Goal: Find specific page/section: Locate item on page

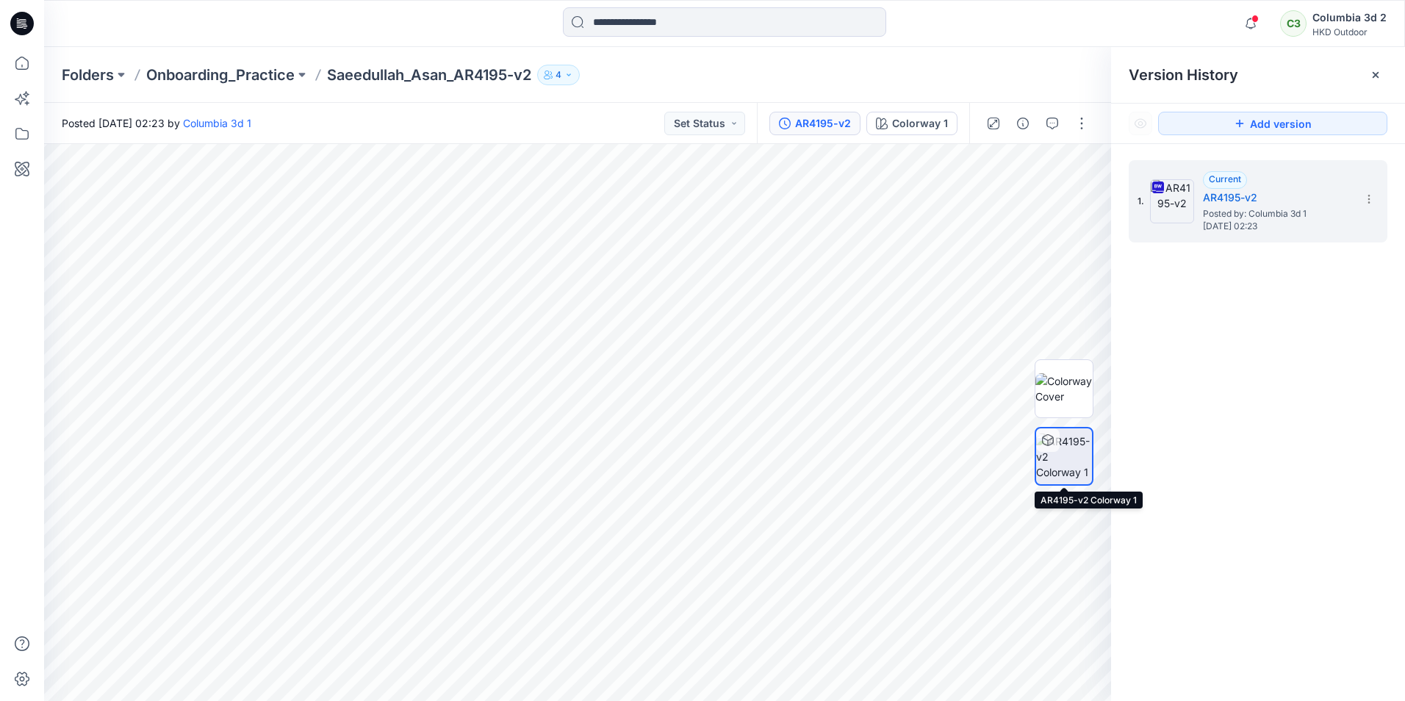
click at [1079, 442] on img at bounding box center [1064, 456] width 56 height 46
click at [1070, 373] on img at bounding box center [1063, 388] width 57 height 31
click at [1077, 453] on img at bounding box center [1063, 456] width 57 height 46
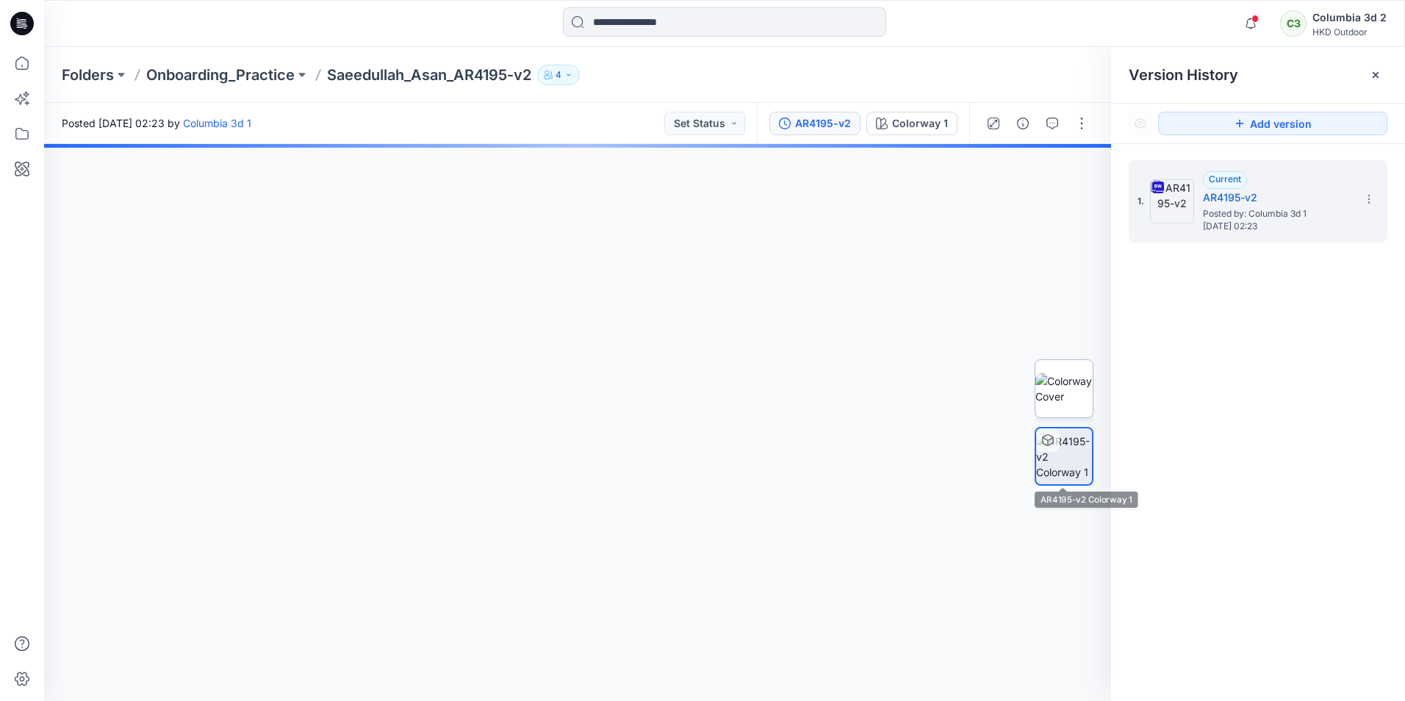
click at [1064, 404] on img at bounding box center [1063, 388] width 57 height 31
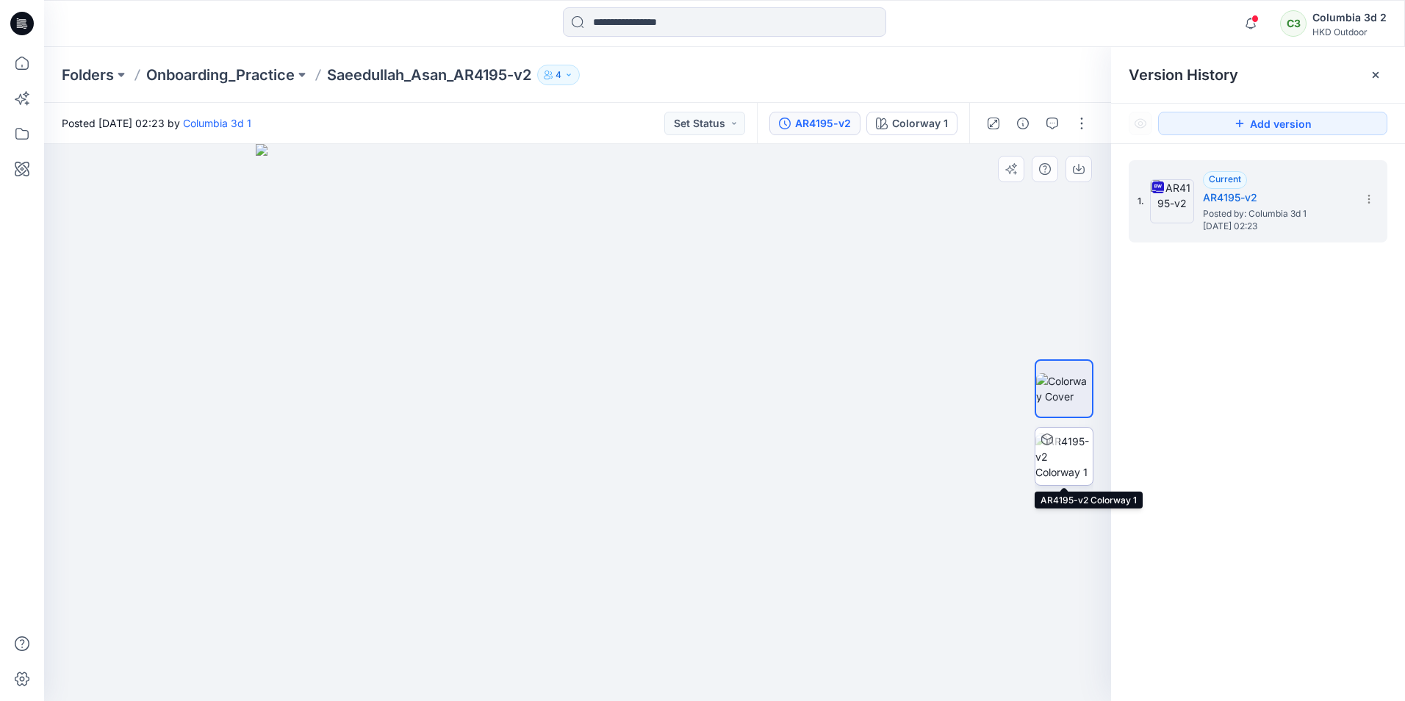
click at [1054, 450] on div at bounding box center [1047, 440] width 24 height 24
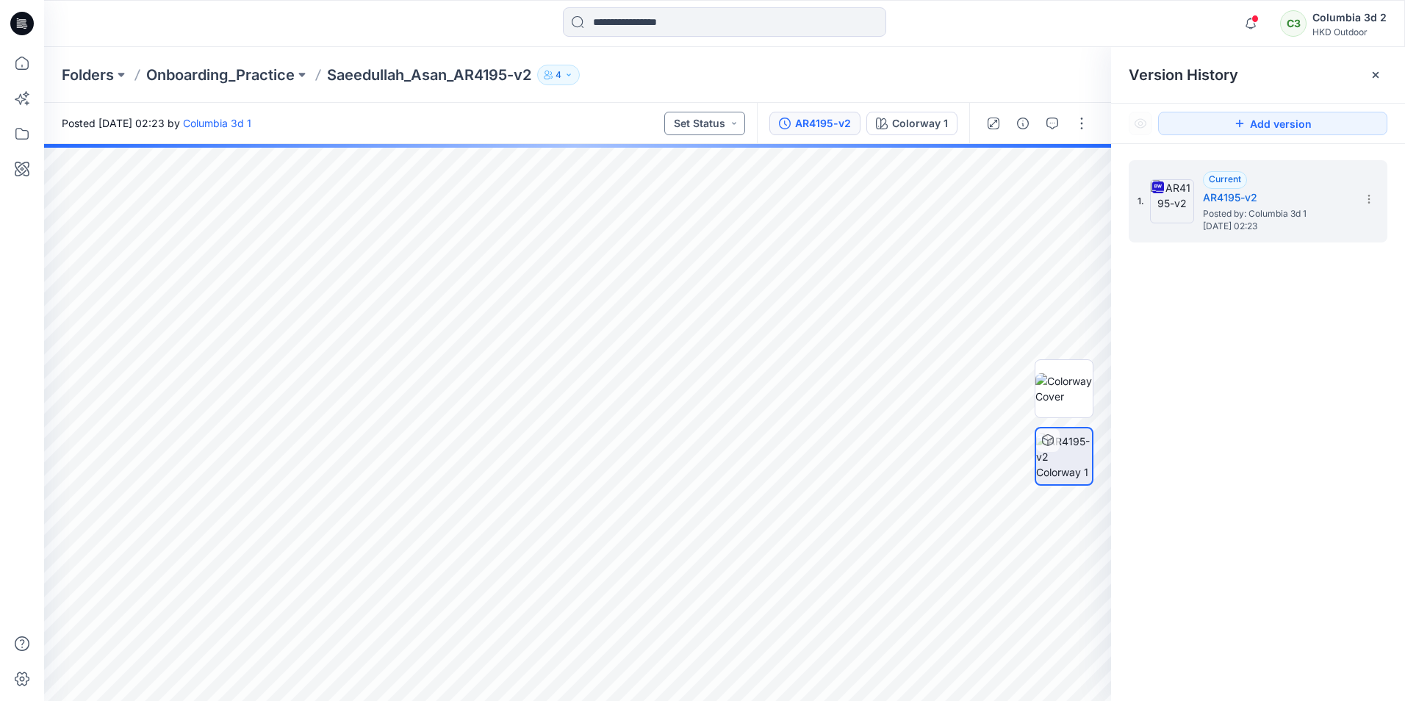
click at [698, 118] on button "Set Status" at bounding box center [704, 124] width 81 height 24
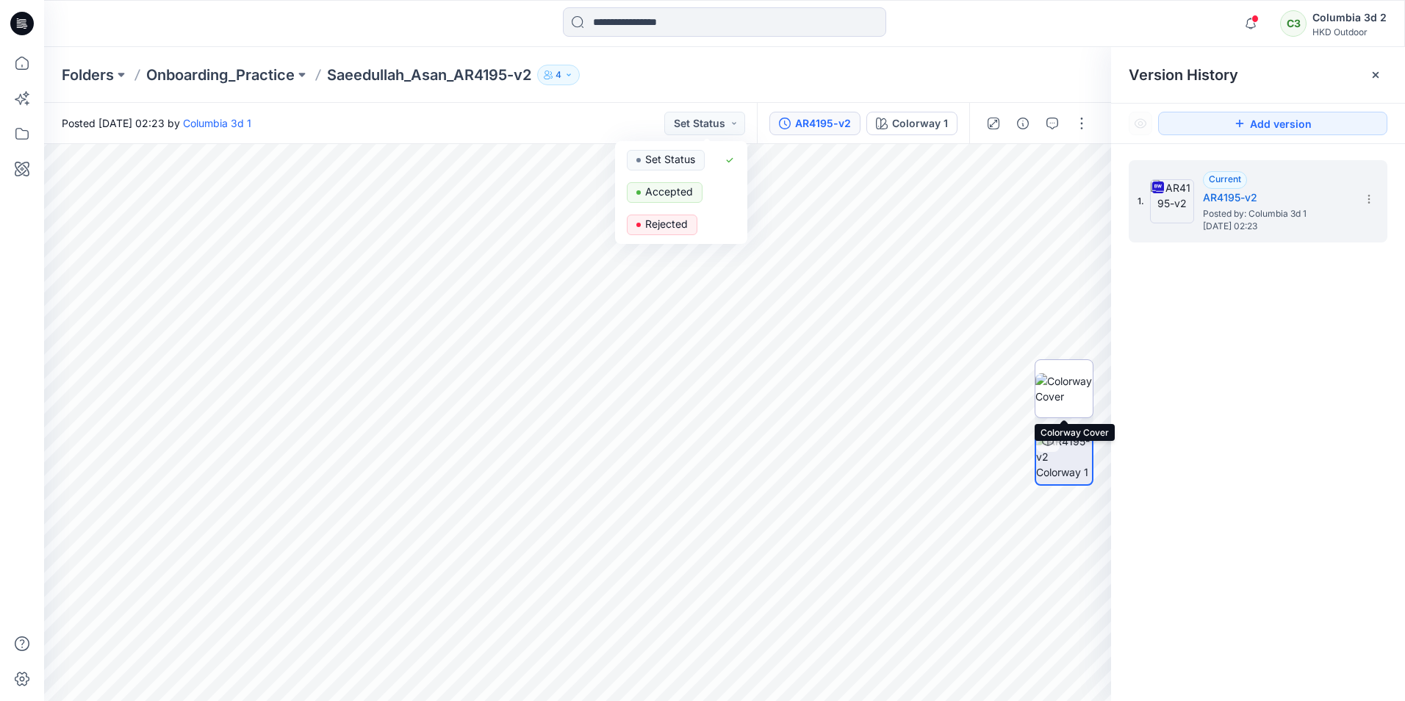
click at [1079, 373] on img at bounding box center [1063, 388] width 57 height 31
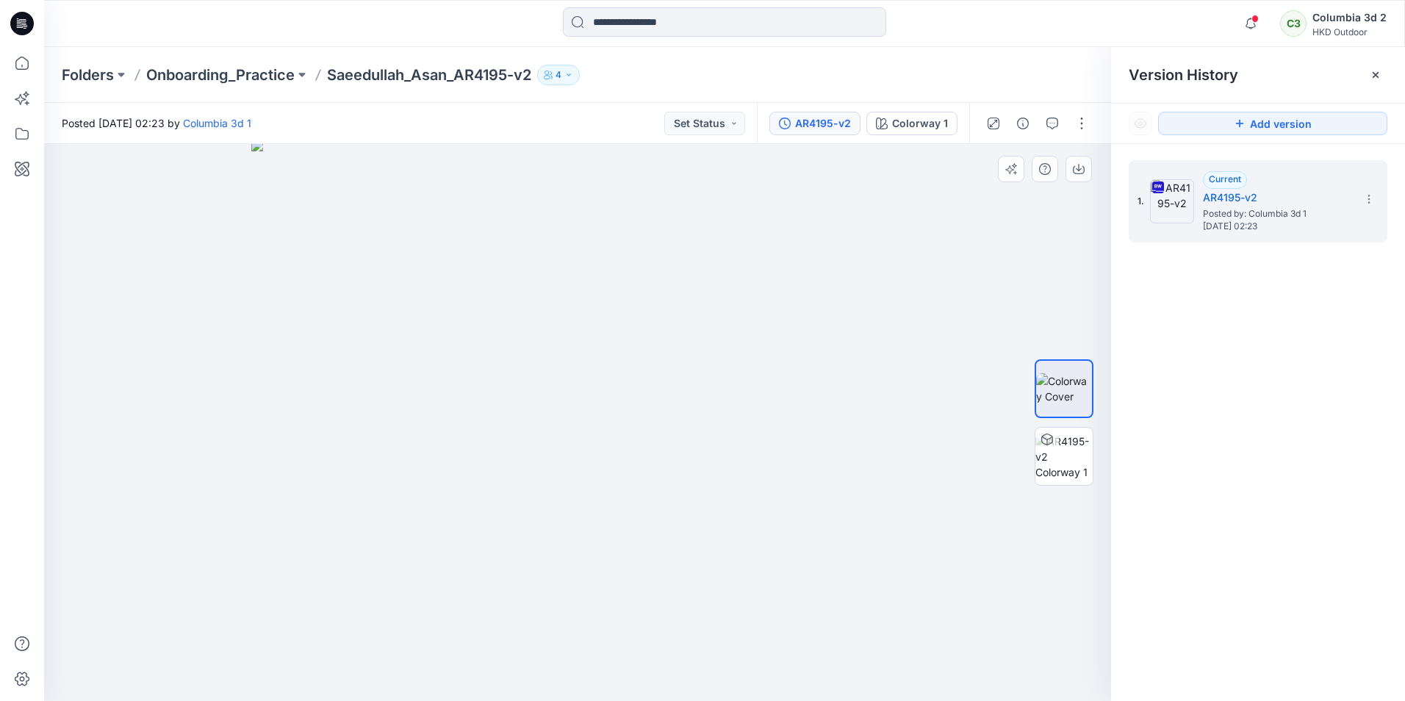
click at [644, 473] on img at bounding box center [577, 420] width 653 height 561
click at [1082, 467] on img at bounding box center [1063, 456] width 57 height 46
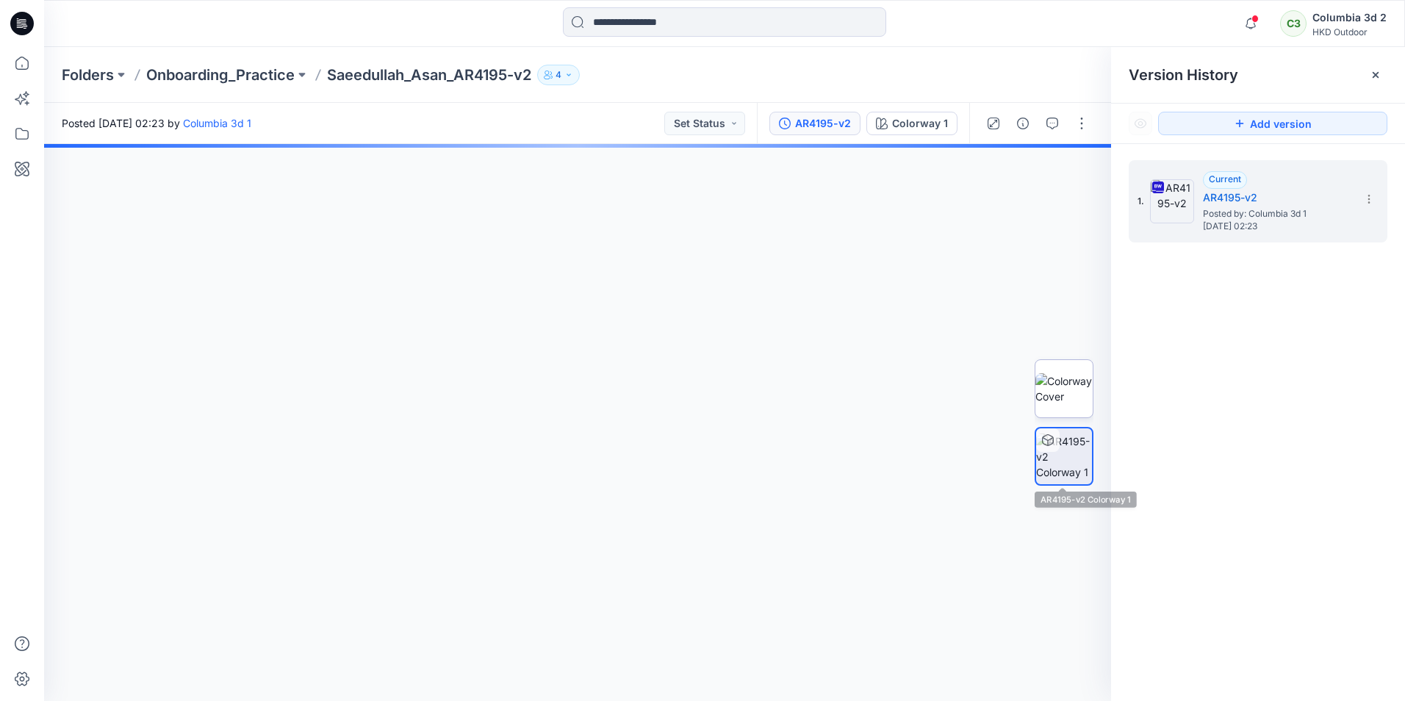
click at [1075, 377] on img at bounding box center [1063, 388] width 57 height 31
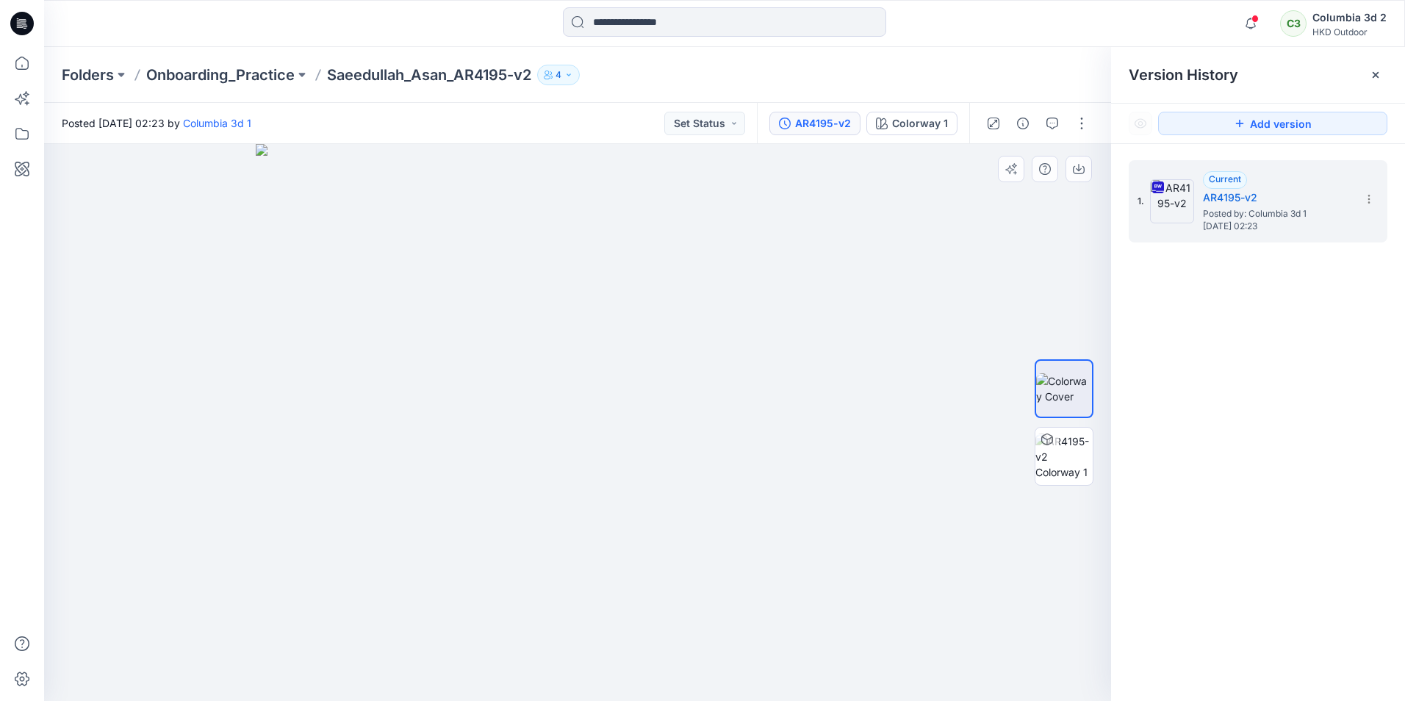
drag, startPoint x: 767, startPoint y: 493, endPoint x: 781, endPoint y: 526, distance: 35.9
drag, startPoint x: 776, startPoint y: 500, endPoint x: 817, endPoint y: 500, distance: 41.1
drag, startPoint x: 815, startPoint y: 490, endPoint x: 771, endPoint y: 521, distance: 53.8
click at [1070, 462] on img at bounding box center [1063, 456] width 57 height 46
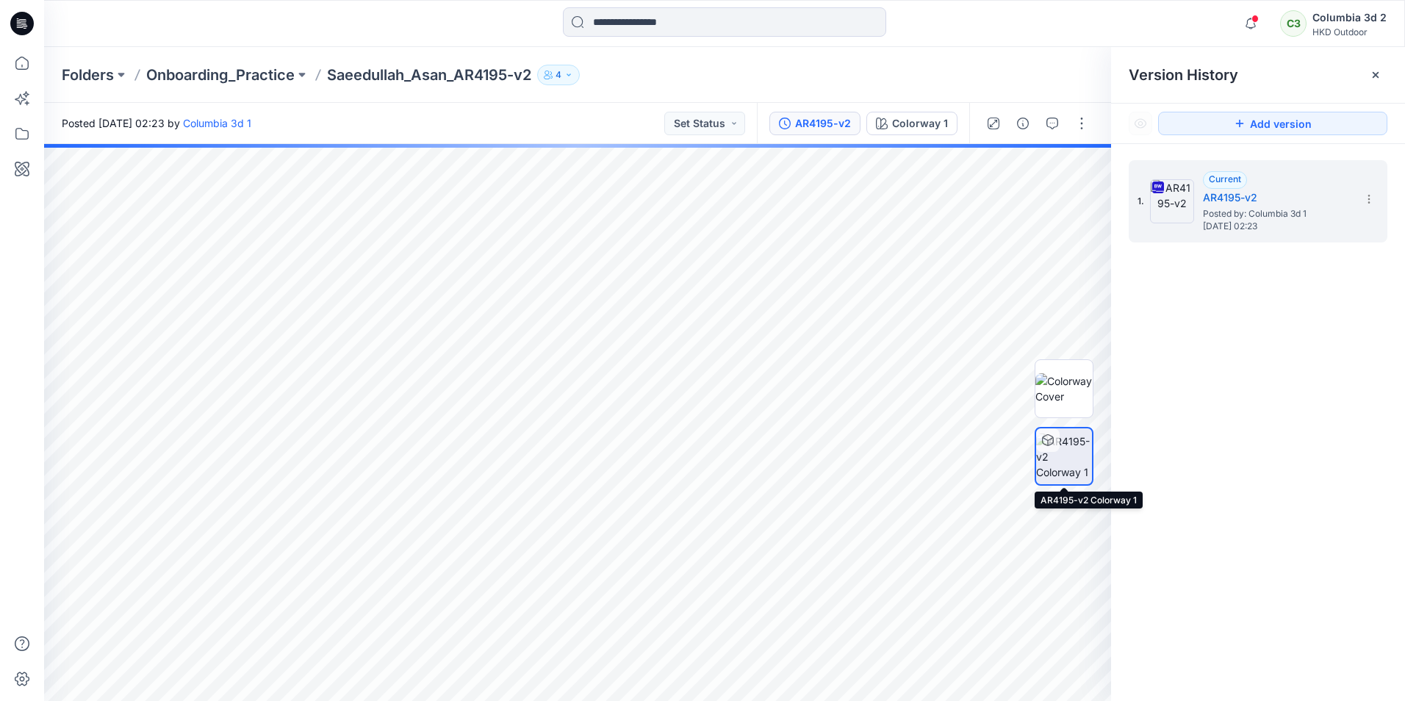
click at [1048, 442] on icon at bounding box center [1047, 443] width 1 height 6
click at [1025, 527] on div at bounding box center [1064, 422] width 94 height 367
click at [1047, 400] on img at bounding box center [1063, 388] width 57 height 31
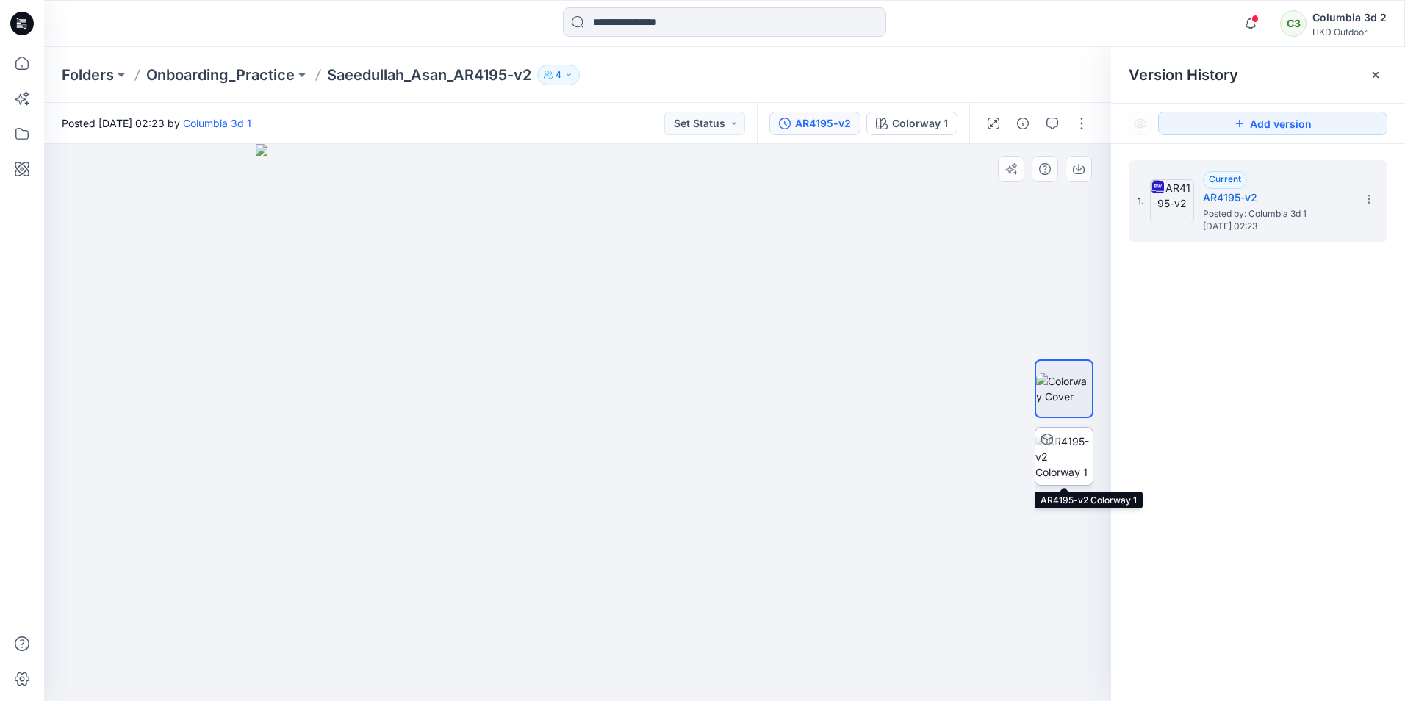
click at [1058, 450] on img at bounding box center [1063, 456] width 57 height 46
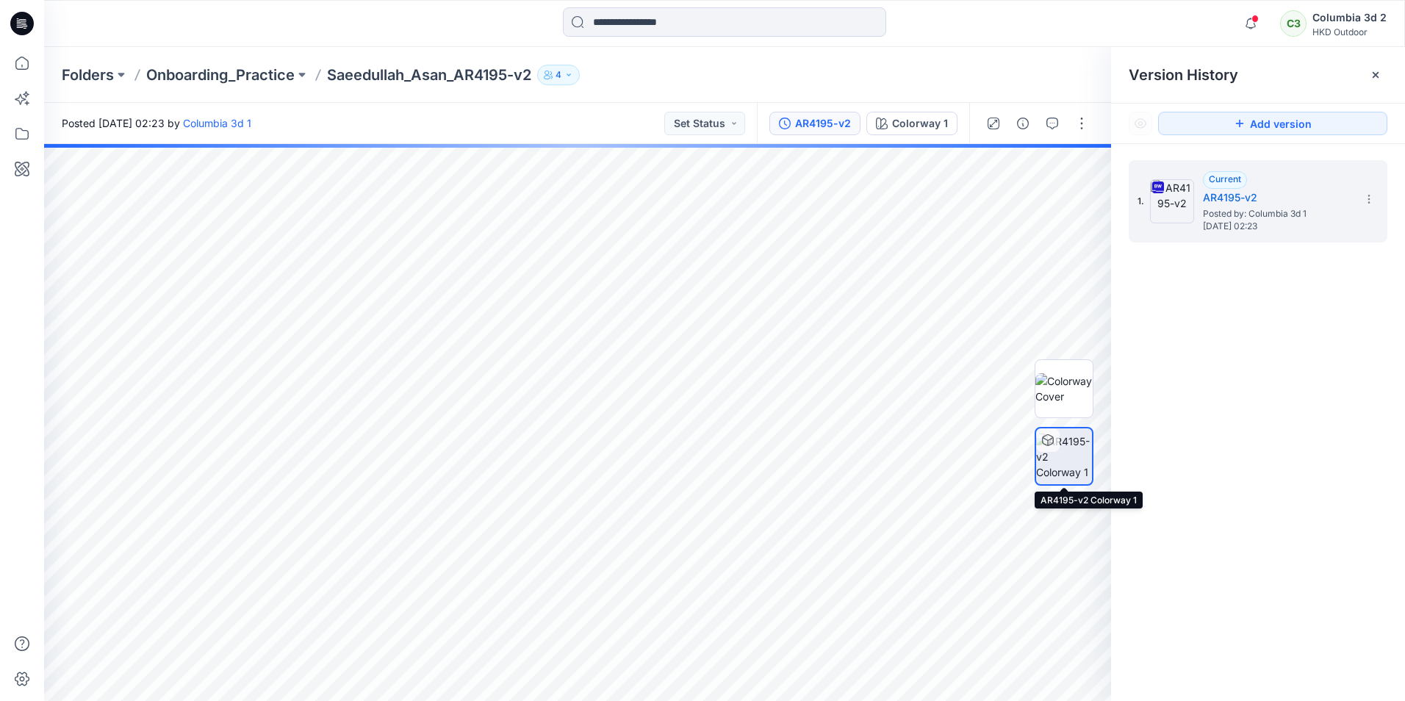
click at [1064, 455] on img at bounding box center [1064, 456] width 56 height 46
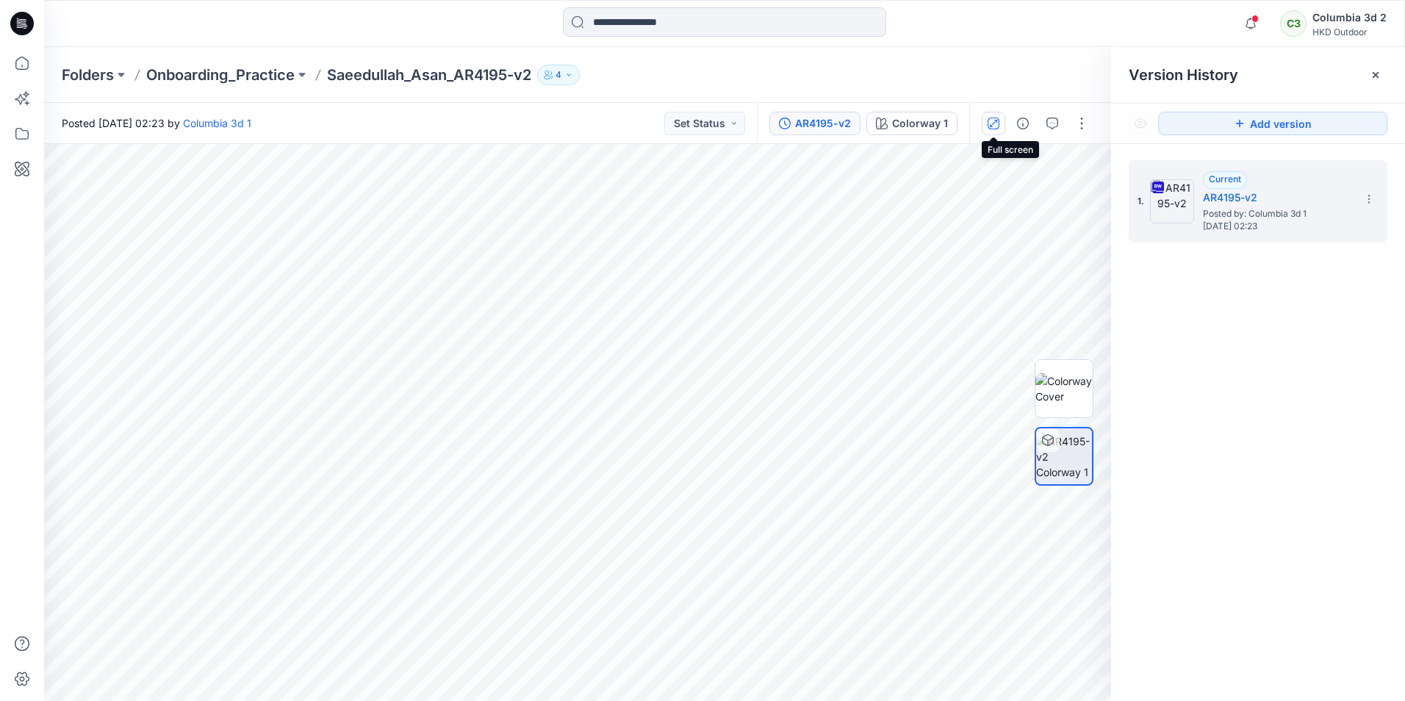
click at [995, 124] on icon "button" at bounding box center [993, 124] width 12 height 12
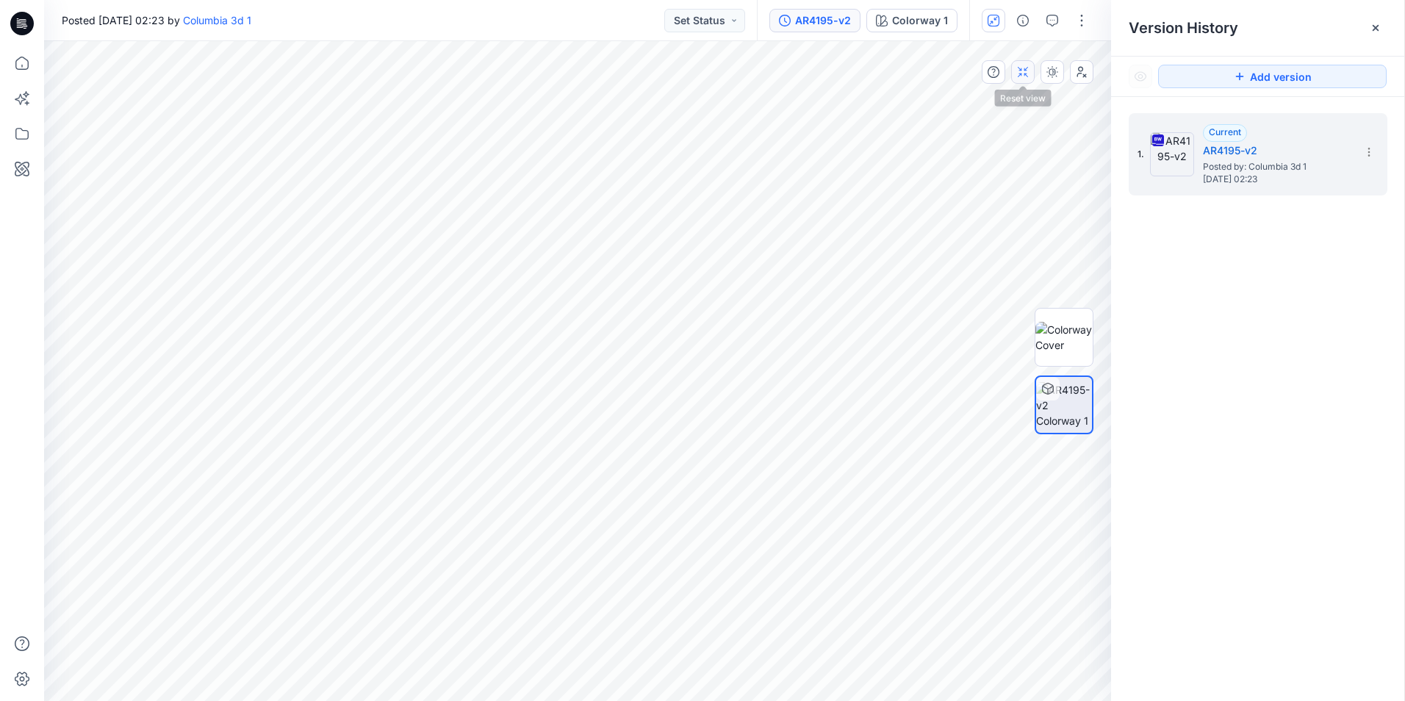
click at [1025, 76] on icon "button" at bounding box center [1023, 72] width 12 height 12
click at [1014, 73] on button "button" at bounding box center [1023, 72] width 24 height 24
click at [992, 13] on button "button" at bounding box center [993, 21] width 24 height 24
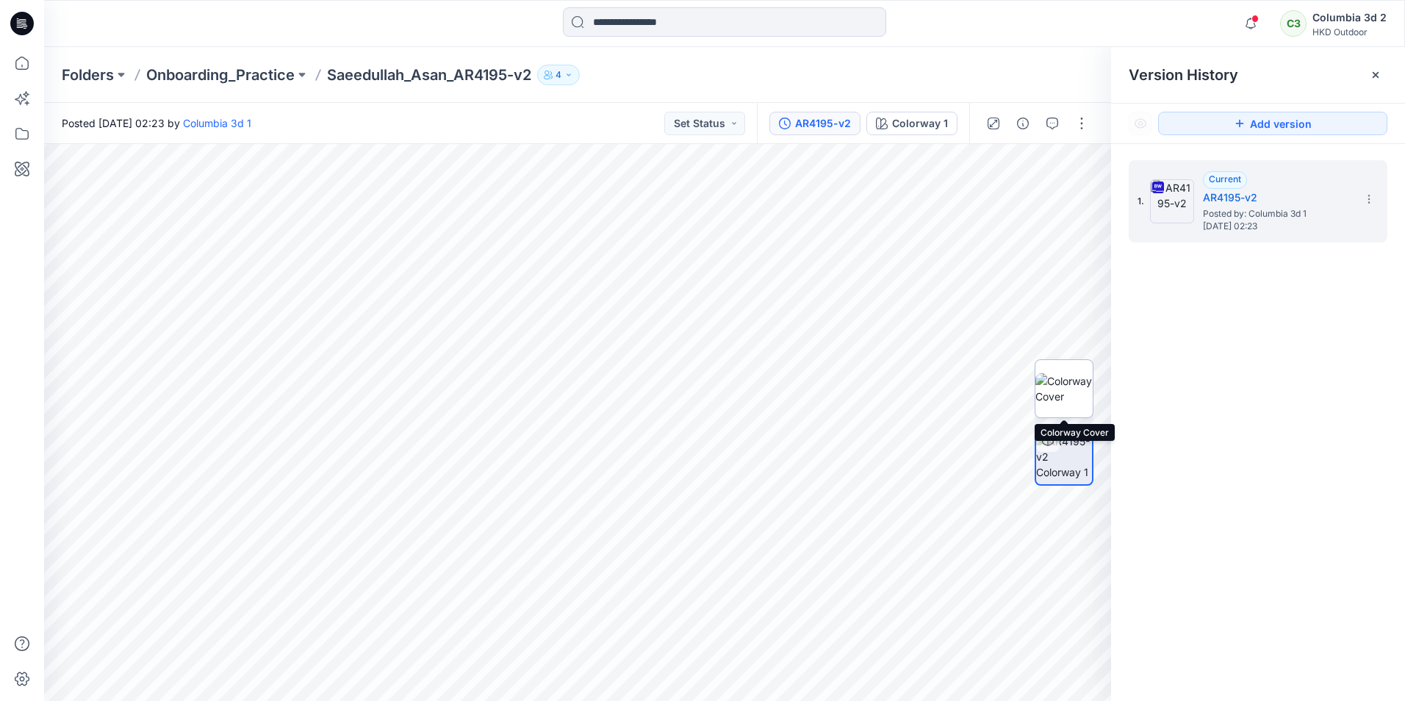
click at [1069, 400] on img at bounding box center [1063, 388] width 57 height 31
click at [1087, 118] on button "button" at bounding box center [1082, 124] width 24 height 24
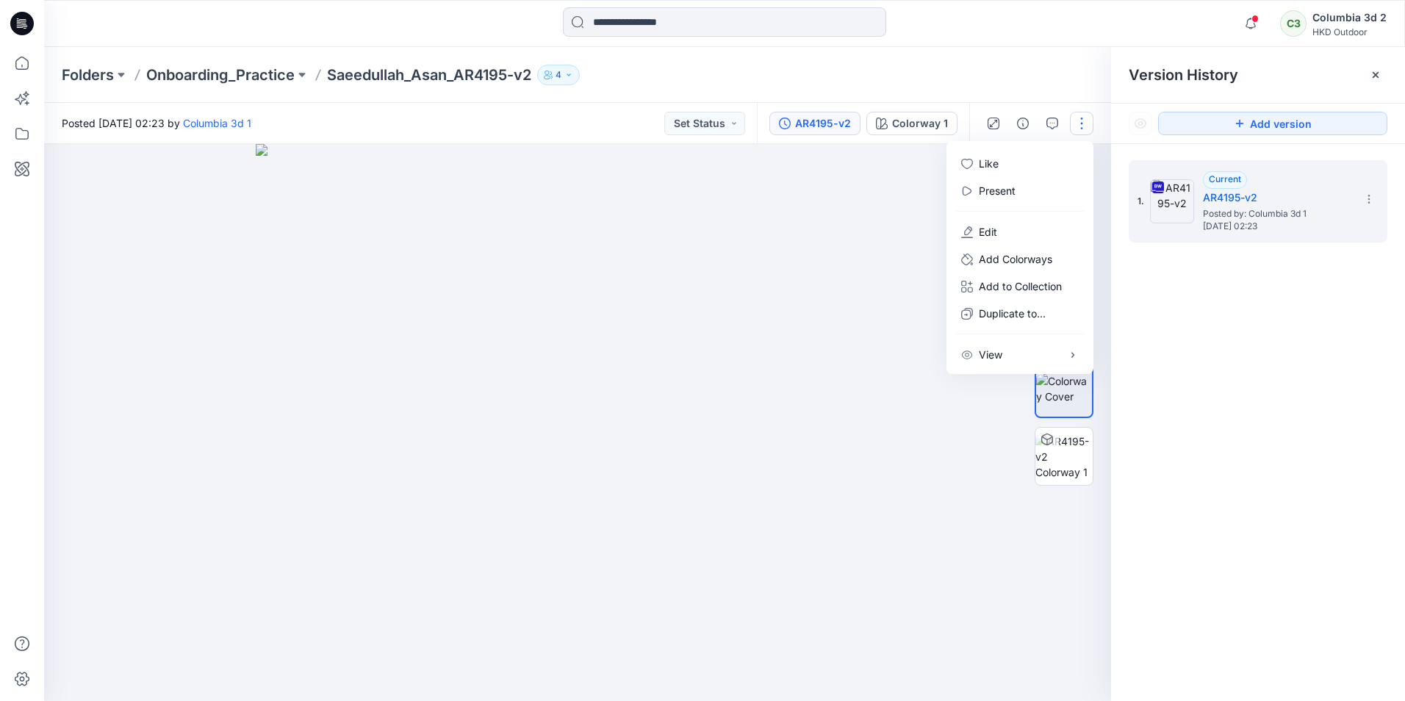
click at [1169, 284] on div "1. Current AR4195-v2 Posted by: Columbia 3d 1 [DATE] 02:23" at bounding box center [1258, 433] width 294 height 578
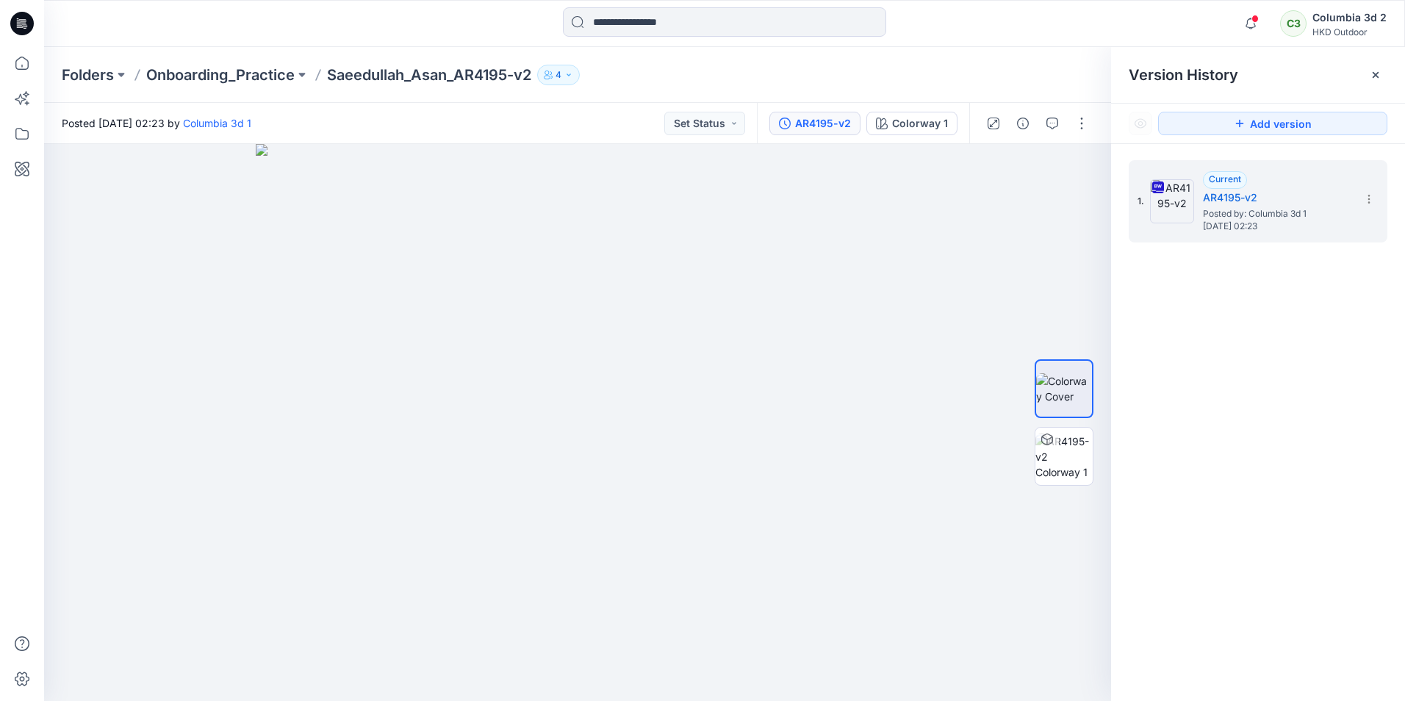
click at [570, 71] on icon "button" at bounding box center [568, 75] width 9 height 9
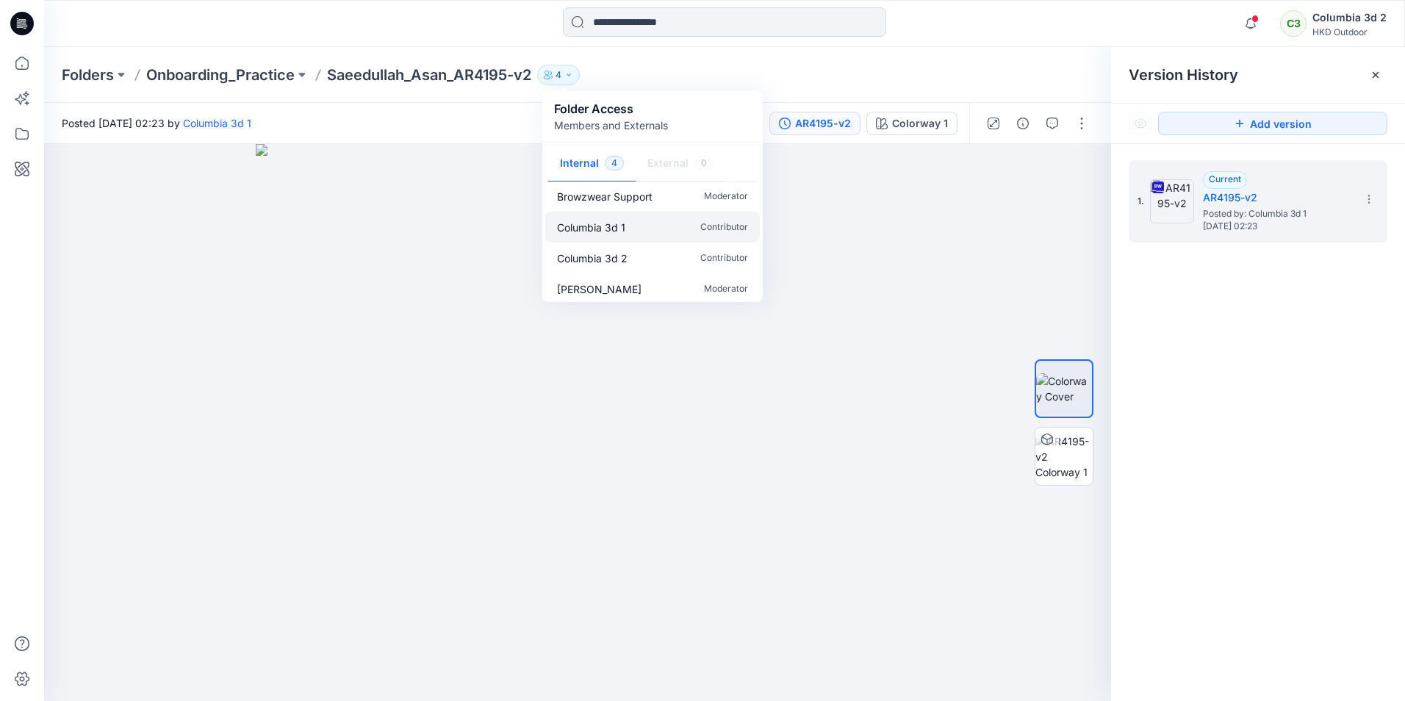
scroll to position [13, 0]
click at [896, 422] on img at bounding box center [577, 422] width 643 height 557
